Goal: Find specific page/section: Find specific page/section

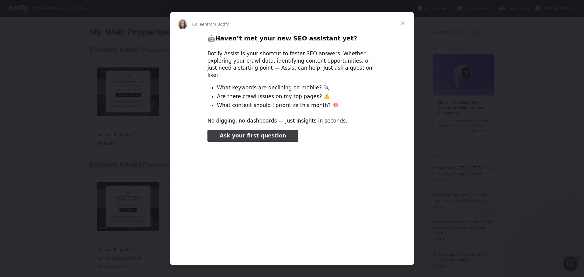
click at [402, 25] on span "Close" at bounding box center [402, 23] width 22 height 22
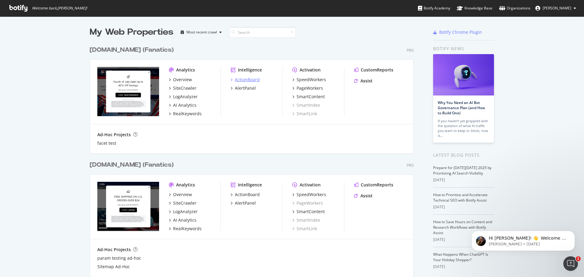
click at [231, 79] on div "ActionBoard" at bounding box center [244, 80] width 29 height 6
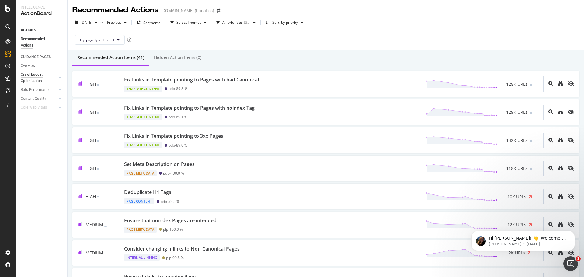
click at [43, 74] on div "Crawl Budget Optimization" at bounding box center [37, 77] width 32 height 13
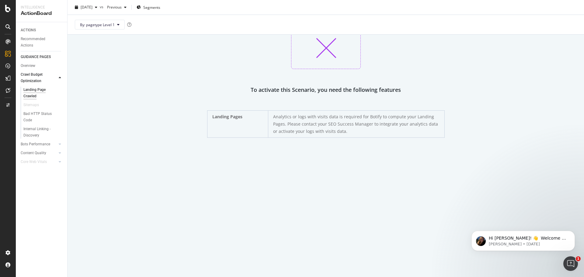
scroll to position [50, 0]
